Goal: Entertainment & Leisure: Consume media (video, audio)

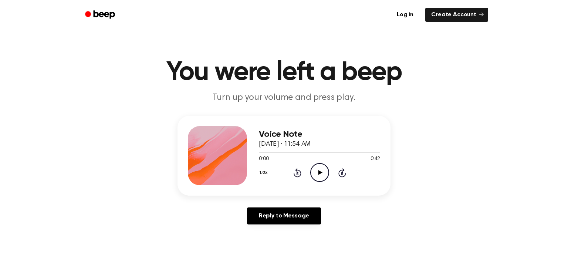
click at [317, 171] on icon "Play Audio" at bounding box center [319, 172] width 19 height 19
click at [317, 171] on icon "Pause Audio" at bounding box center [319, 172] width 19 height 19
click at [322, 175] on icon "Play Audio" at bounding box center [319, 172] width 19 height 19
click at [303, 152] on div at bounding box center [319, 152] width 121 height 1
click at [296, 152] on div at bounding box center [284, 152] width 50 height 1
